Goal: Task Accomplishment & Management: Manage account settings

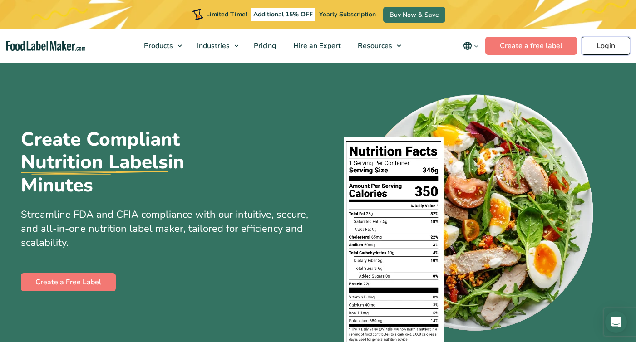
click at [603, 47] on link "Login" at bounding box center [606, 46] width 49 height 18
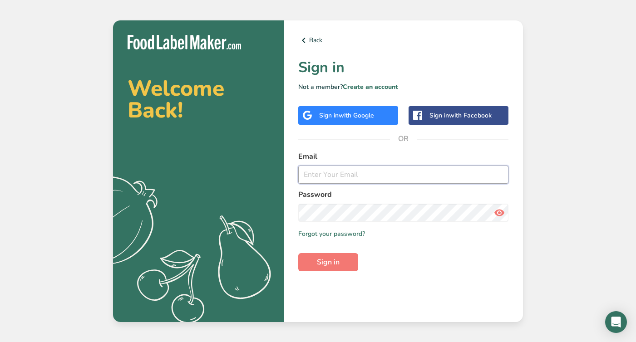
click at [350, 172] on input "email" at bounding box center [403, 175] width 210 height 18
type input "jdrury@spicymos.com"
click at [333, 260] on span "Sign in" at bounding box center [328, 262] width 23 height 11
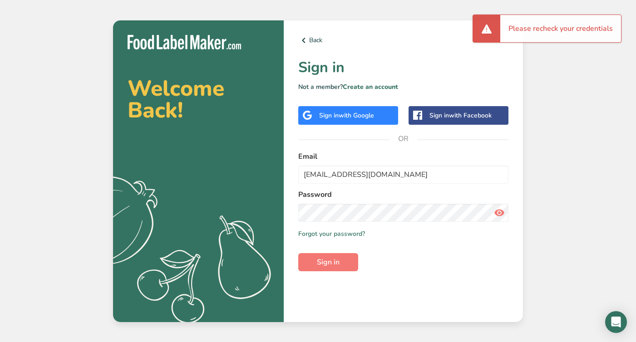
click at [502, 213] on icon at bounding box center [499, 213] width 11 height 16
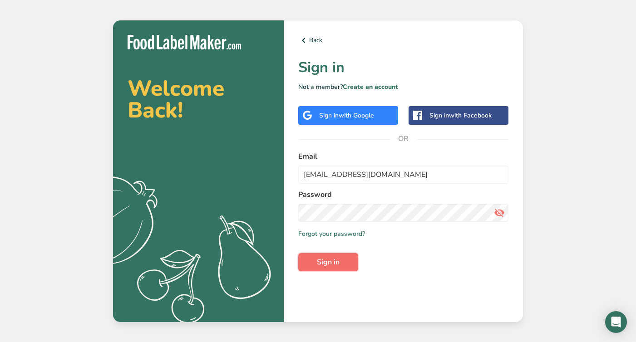
click at [323, 257] on span "Sign in" at bounding box center [328, 262] width 23 height 11
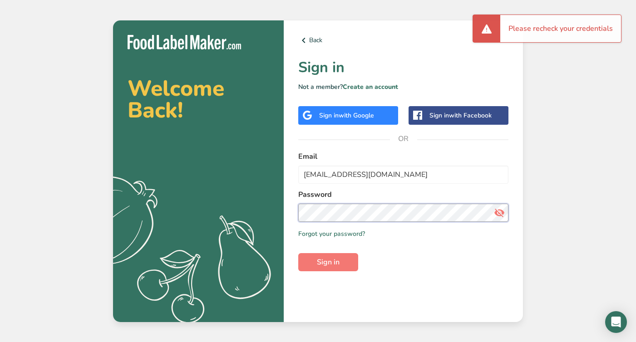
click at [285, 197] on div "Back Sign in Not a member? Create an account Sign in with Google Sign in with F…" at bounding box center [403, 171] width 239 height 302
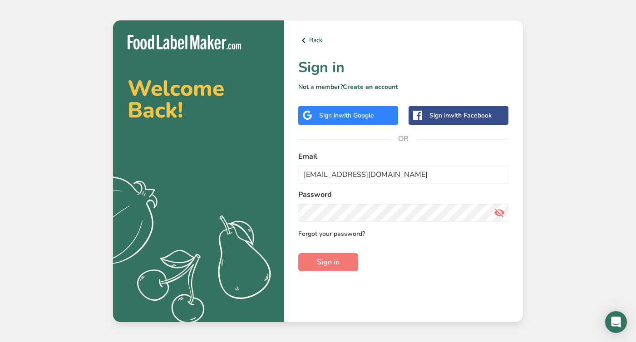
click at [317, 232] on link "Forgot your password?" at bounding box center [331, 234] width 67 height 10
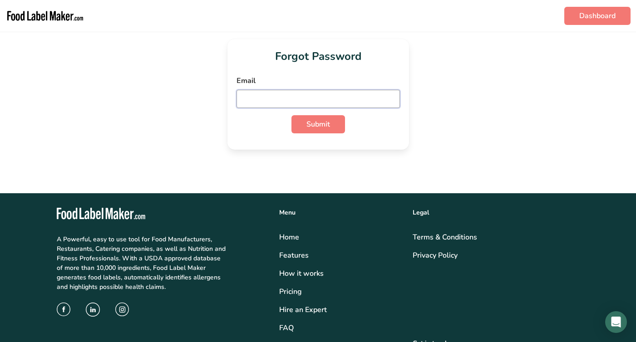
click at [332, 97] on input "email" at bounding box center [318, 99] width 163 height 18
type input "jdrury@spicymos.com"
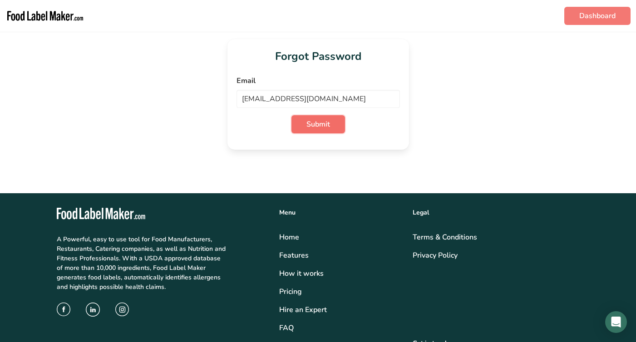
click at [324, 128] on span "Submit" at bounding box center [318, 124] width 24 height 11
